Goal: Find specific page/section: Find specific page/section

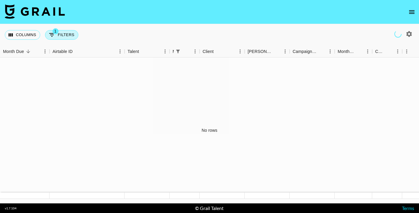
click at [64, 32] on button "1 Filters" at bounding box center [61, 35] width 33 height 10
select select "managerIds"
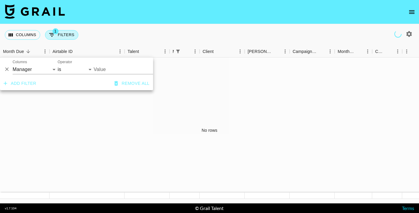
click at [64, 32] on button "1 Filters" at bounding box center [61, 35] width 33 height 10
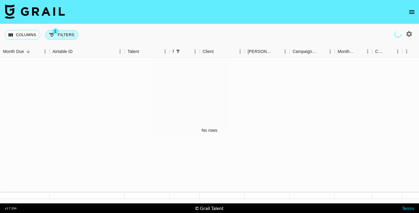
click at [64, 32] on button "1 Filters" at bounding box center [61, 35] width 33 height 10
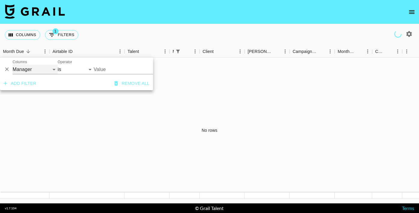
click at [31, 69] on select "Grail Platform ID Airtable ID Talent Manager Client [PERSON_NAME] Campaign (Typ…" at bounding box center [35, 70] width 45 height 10
select select "clientId"
click at [13, 65] on select "Grail Platform ID Airtable ID Talent Manager Client [PERSON_NAME] Campaign (Typ…" at bounding box center [35, 70] width 45 height 10
click at [99, 68] on input "Value" at bounding box center [134, 69] width 81 height 9
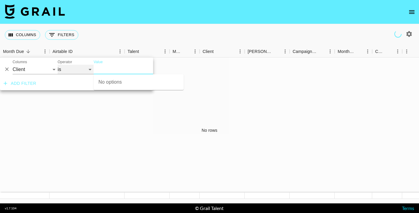
click at [60, 70] on select "is is not is any of is not any of" at bounding box center [76, 70] width 36 height 10
click at [58, 65] on select "is is not is any of is not any of" at bounding box center [76, 70] width 36 height 10
click at [143, 136] on div "No rows" at bounding box center [209, 130] width 419 height 146
